Goal: Task Accomplishment & Management: Complete application form

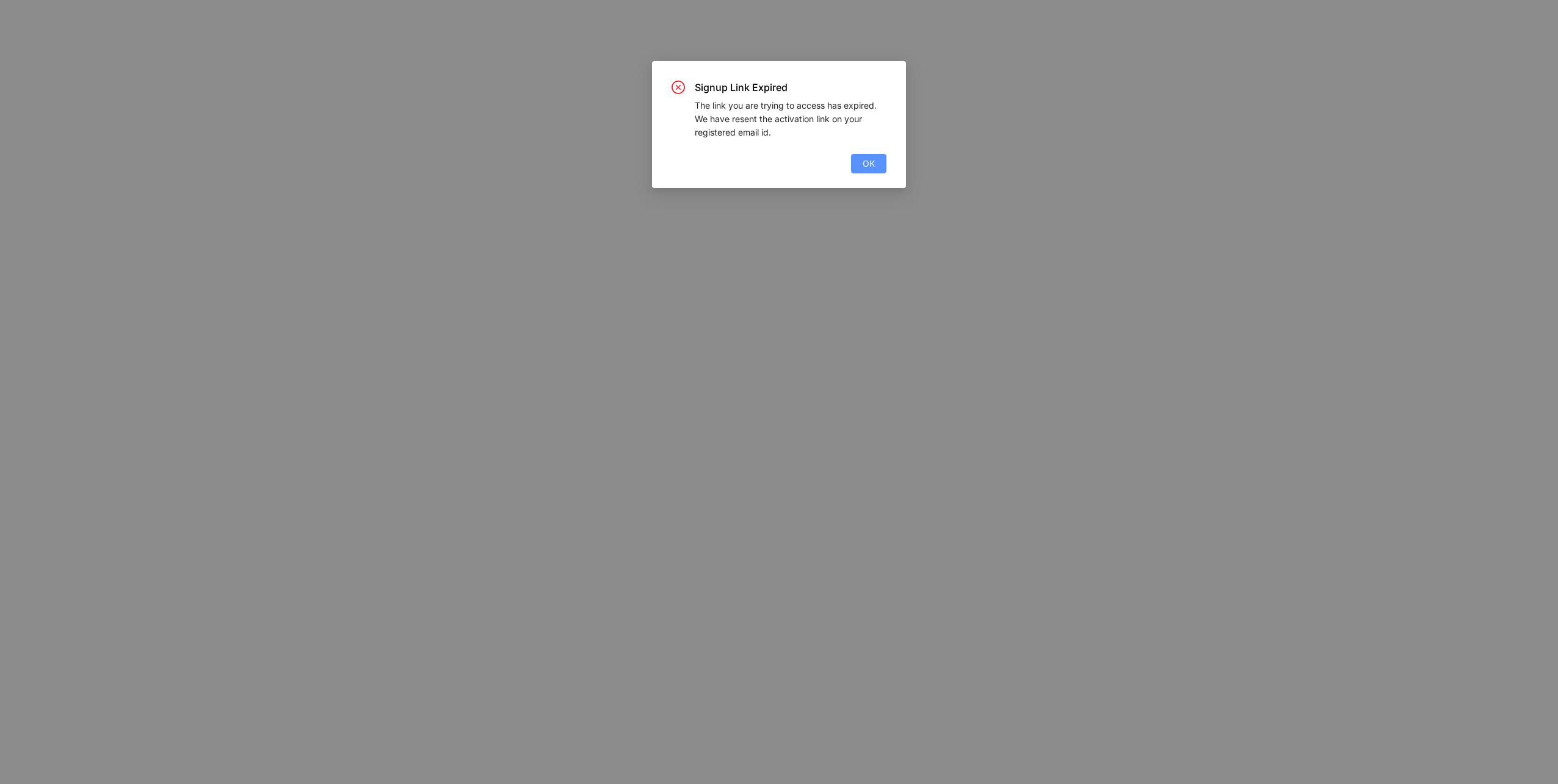
click at [868, 158] on span "OK" at bounding box center [868, 163] width 12 height 13
click at [853, 167] on button "OK" at bounding box center [868, 163] width 35 height 20
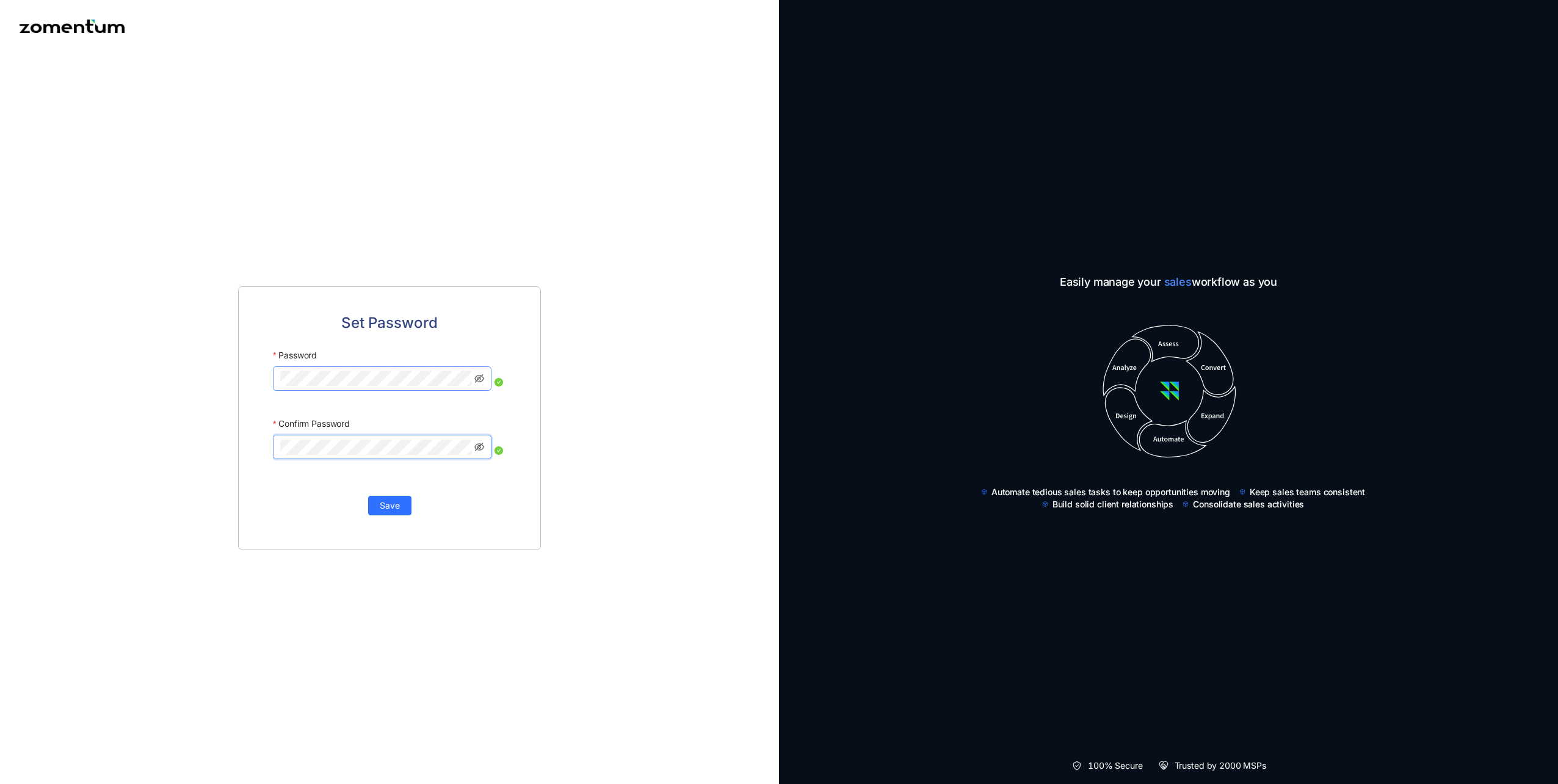
click button "Save" at bounding box center [390, 506] width 43 height 20
